Goal: Feedback & Contribution: Submit feedback/report problem

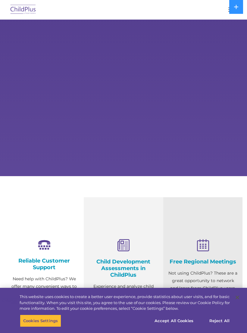
select select "MEDIUM"
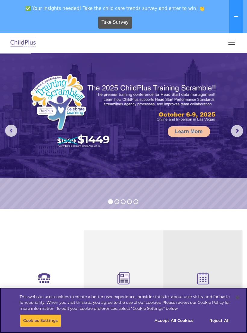
click at [235, 45] on button "button" at bounding box center [231, 43] width 13 height 10
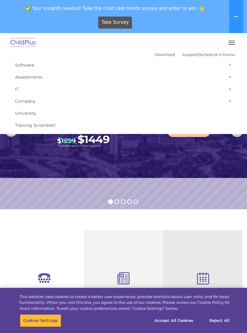
click at [202, 26] on div "Take Survey" at bounding box center [114, 22] width 225 height 17
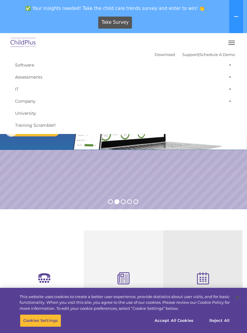
click at [190, 23] on div "Take Survey" at bounding box center [114, 22] width 225 height 17
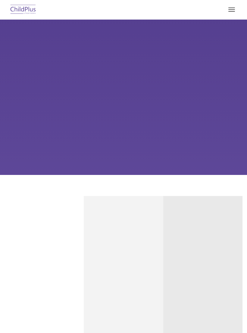
click at [228, 8] on button "button" at bounding box center [231, 10] width 13 height 10
click at [232, 7] on button "button" at bounding box center [231, 10] width 13 height 10
click at [232, 13] on button "button" at bounding box center [231, 10] width 13 height 10
click at [231, 5] on button "button" at bounding box center [231, 10] width 13 height 10
click at [231, 6] on button "button" at bounding box center [231, 10] width 13 height 10
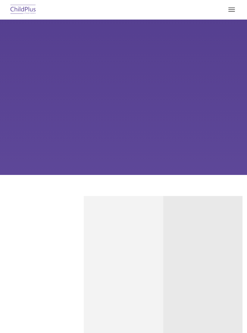
click at [235, 12] on button "button" at bounding box center [231, 10] width 13 height 10
click at [232, 10] on button "button" at bounding box center [231, 10] width 13 height 10
click at [235, 11] on button "button" at bounding box center [231, 10] width 13 height 10
click at [232, 13] on button "button" at bounding box center [231, 10] width 13 height 10
click at [235, 11] on button "button" at bounding box center [231, 10] width 13 height 10
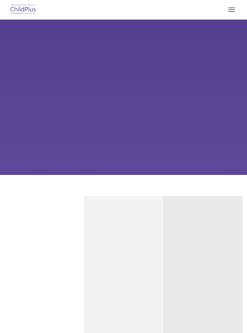
click at [233, 13] on button "button" at bounding box center [231, 10] width 13 height 10
click at [235, 11] on button "button" at bounding box center [231, 10] width 13 height 10
click at [237, 11] on button "button" at bounding box center [231, 10] width 13 height 10
click at [232, 12] on button "button" at bounding box center [231, 10] width 13 height 10
click at [232, 8] on button "button" at bounding box center [231, 10] width 13 height 10
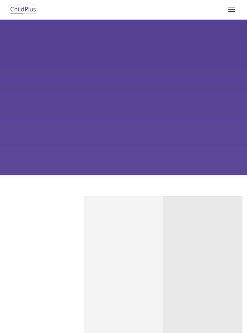
click at [231, 8] on span "button" at bounding box center [231, 8] width 7 height 1
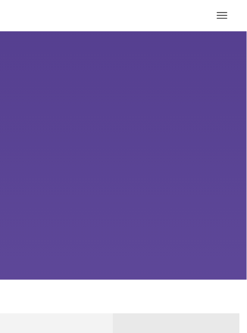
click at [225, 9] on button "button" at bounding box center [231, 10] width 13 height 10
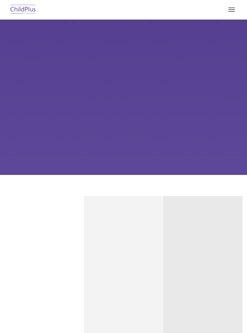
click at [230, 11] on span "button" at bounding box center [231, 11] width 7 height 1
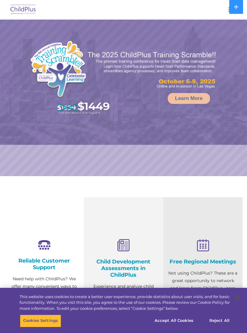
select select "MEDIUM"
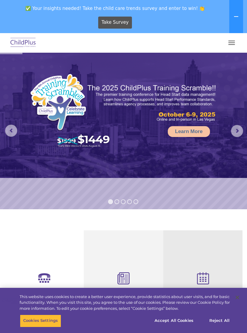
click at [230, 47] on button "button" at bounding box center [231, 43] width 13 height 10
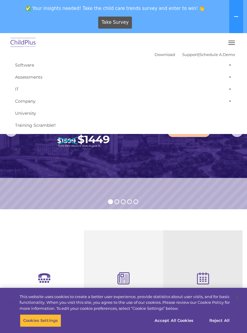
click at [230, 43] on button "button" at bounding box center [231, 43] width 13 height 10
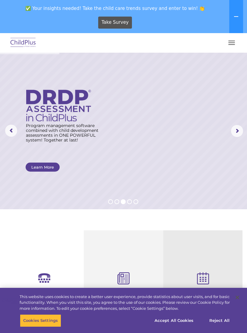
click at [228, 47] on button "button" at bounding box center [231, 43] width 13 height 10
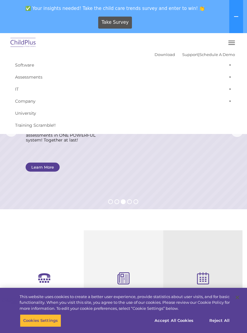
click at [232, 45] on span "button" at bounding box center [231, 44] width 7 height 1
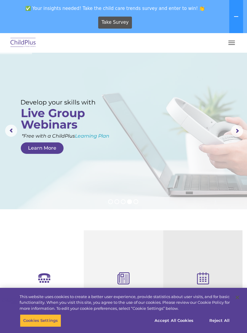
click at [234, 47] on button "button" at bounding box center [231, 43] width 13 height 10
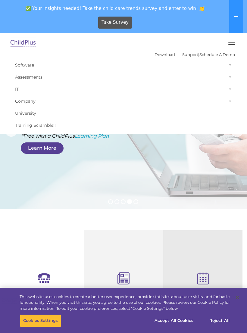
click at [229, 47] on button "button" at bounding box center [231, 43] width 13 height 10
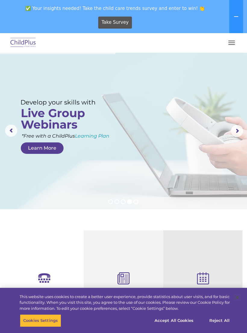
click at [231, 46] on button "button" at bounding box center [231, 43] width 13 height 10
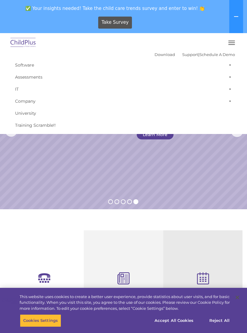
click at [231, 43] on button "button" at bounding box center [231, 43] width 13 height 10
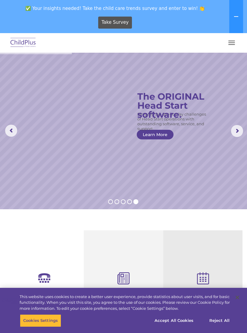
click at [230, 43] on button "button" at bounding box center [231, 43] width 13 height 10
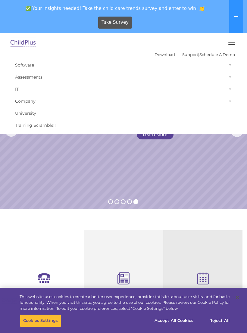
click at [234, 161] on rs-slide "Simplify the day-to-day challenges of Head Start operations with outstanding so…" at bounding box center [123, 131] width 247 height 156
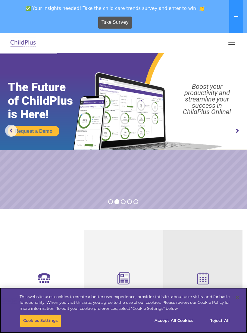
select select "MEDIUM"
